Goal: Task Accomplishment & Management: Complete application form

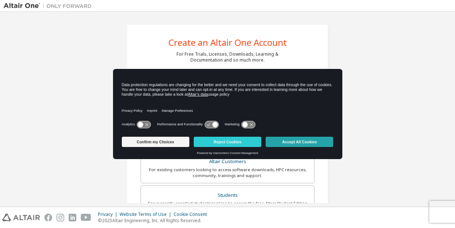
click at [293, 144] on button "Accept All Cookies" at bounding box center [300, 142] width 68 height 10
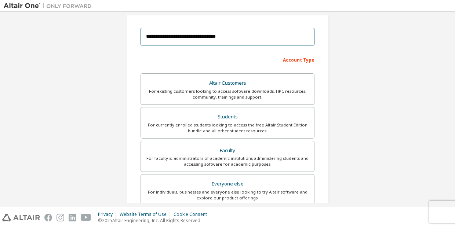
scroll to position [72, 0]
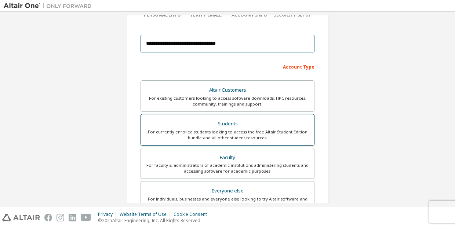
type input "**********"
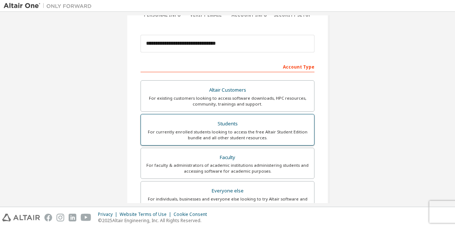
click at [193, 136] on div "For currently enrolled students looking to access the free Altair Student Editi…" at bounding box center [227, 135] width 164 height 12
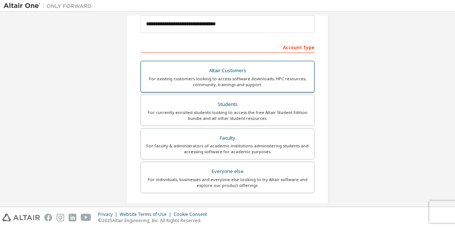
scroll to position [158, 0]
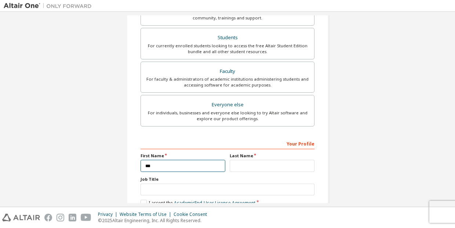
type input "***"
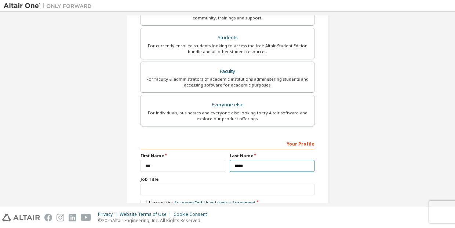
scroll to position [29, 0]
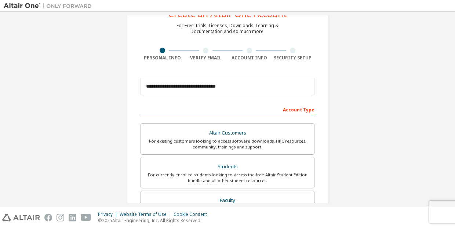
type input "*****"
click at [352, 122] on div "**********" at bounding box center [228, 181] width 448 height 389
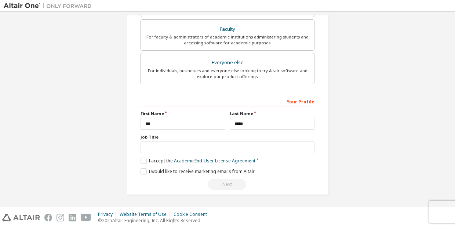
scroll to position [202, 0]
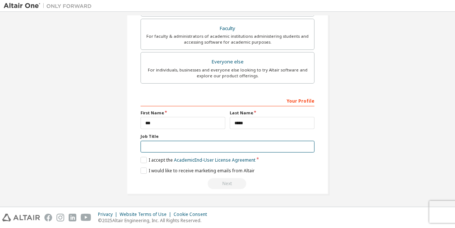
click at [307, 145] on input "text" at bounding box center [228, 147] width 174 height 12
click at [262, 149] on input "text" at bounding box center [228, 147] width 174 height 12
type input "*********"
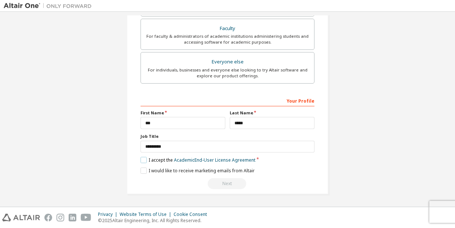
click at [145, 159] on label "I accept the Academic End-User License Agreement" at bounding box center [198, 160] width 115 height 6
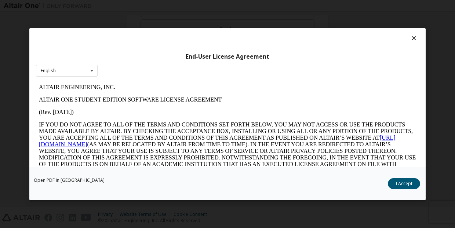
scroll to position [0, 0]
click at [82, 73] on div "English English" at bounding box center [67, 71] width 62 height 12
drag, startPoint x: 395, startPoint y: 183, endPoint x: 204, endPoint y: 111, distance: 203.8
click at [395, 183] on button "I Accept" at bounding box center [404, 183] width 32 height 11
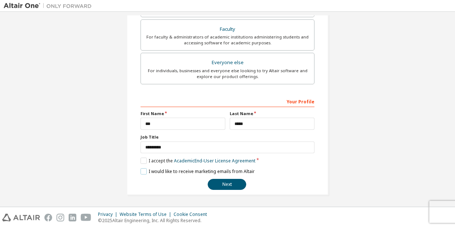
click at [145, 171] on label "I would like to receive marketing emails from Altair" at bounding box center [198, 171] width 114 height 6
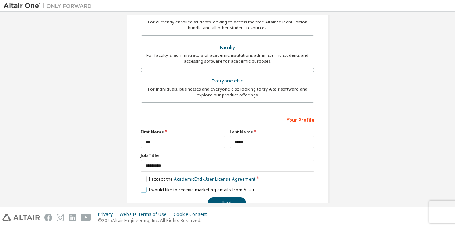
scroll to position [200, 0]
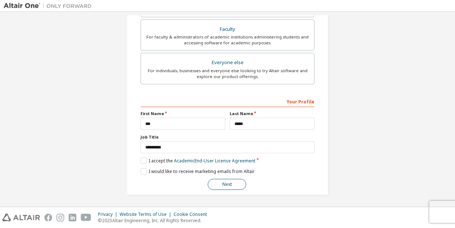
click at [214, 181] on button "Next" at bounding box center [227, 184] width 39 height 11
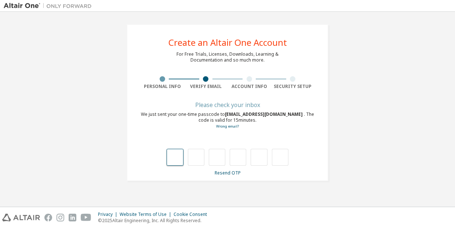
scroll to position [0, 0]
drag, startPoint x: 227, startPoint y: 114, endPoint x: 301, endPoint y: 116, distance: 73.8
click at [301, 116] on span "adi.6250211014@student.uty.ac.id" at bounding box center [264, 114] width 79 height 6
click at [338, 35] on div "**********" at bounding box center [228, 102] width 448 height 175
drag, startPoint x: 225, startPoint y: 115, endPoint x: 301, endPoint y: 116, distance: 75.3
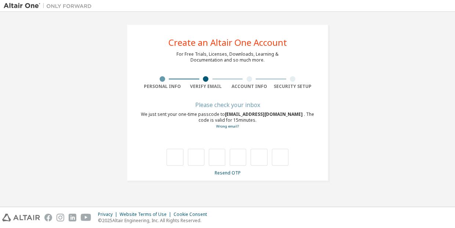
click at [301, 116] on div "We just sent your one-time passcode to adi.6250211014@student.uty.ac.id . The c…" at bounding box center [228, 121] width 174 height 18
copy div "adi.6250211014@student.uty.ac.id"
click at [180, 156] on input "text" at bounding box center [175, 157] width 17 height 17
type input "*"
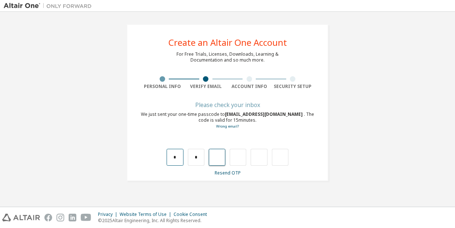
type input "*"
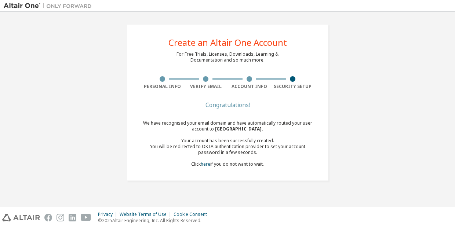
click at [282, 87] on div "Security Setup" at bounding box center [293, 87] width 44 height 6
click at [261, 88] on div "Account Info" at bounding box center [250, 87] width 44 height 6
click at [218, 89] on div "Verify Email" at bounding box center [206, 87] width 44 height 6
click at [178, 89] on div "Personal Info" at bounding box center [163, 87] width 44 height 6
click at [237, 168] on div "Congratulations! We have recognised your email domain and have automatically ro…" at bounding box center [228, 139] width 174 height 73
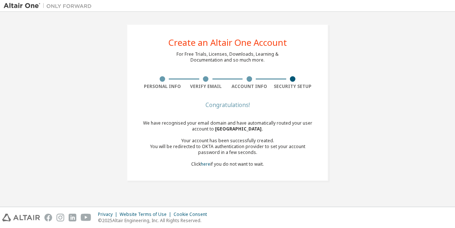
click at [236, 158] on div "We have recognised your email domain and have automatically routed your user ac…" at bounding box center [228, 143] width 174 height 47
click at [232, 149] on div "You will be redirected to OKTA authentication provider to set your account pass…" at bounding box center [228, 150] width 174 height 12
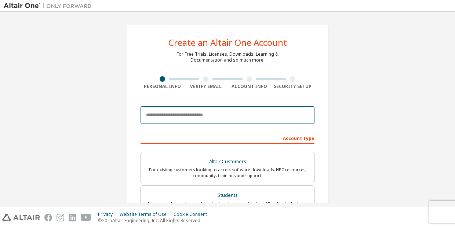
type input "*"
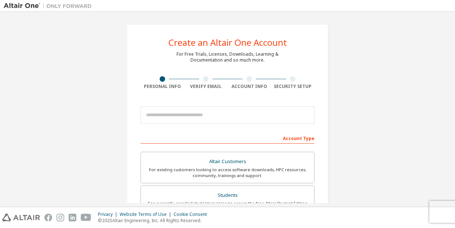
click at [337, 161] on div "Create an Altair One Account For Free Trials, Licenses, Downloads, Learning & D…" at bounding box center [228, 209] width 448 height 389
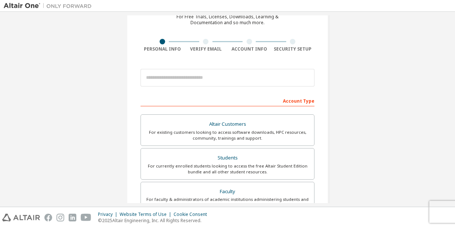
scroll to position [33, 0]
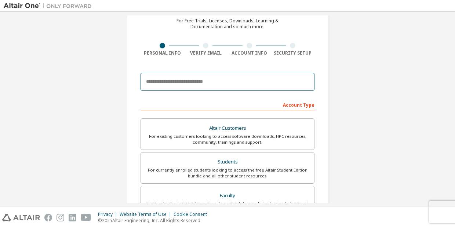
click at [161, 84] on input "email" at bounding box center [228, 82] width 174 height 18
type input "**********"
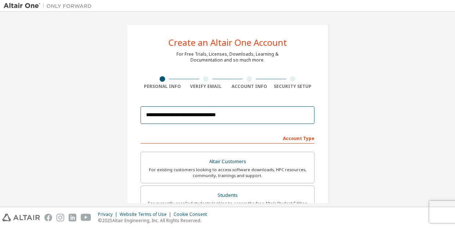
scroll to position [14, 0]
